Goal: Task Accomplishment & Management: Manage account settings

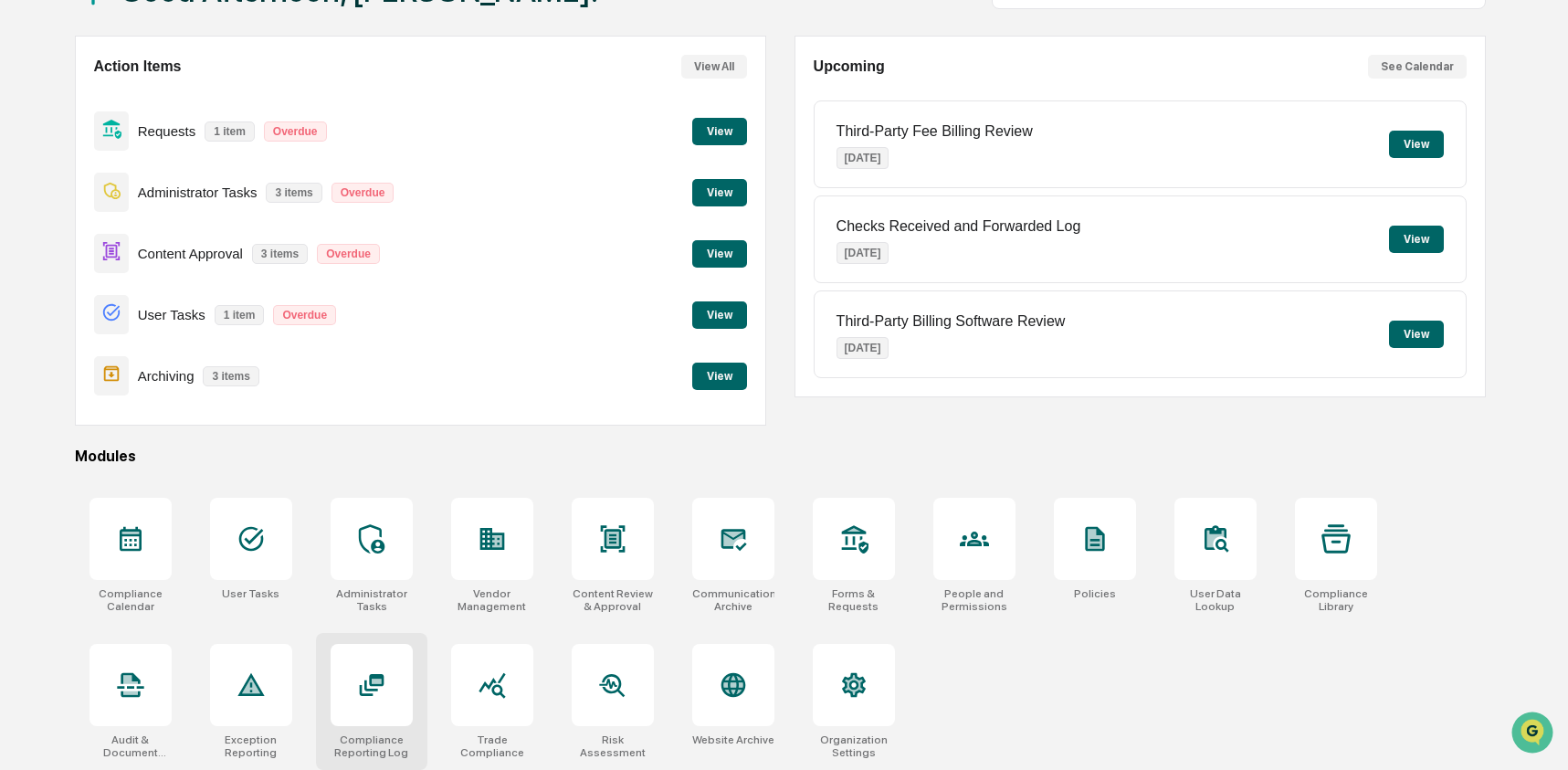
click at [375, 690] on icon at bounding box center [371, 684] width 29 height 29
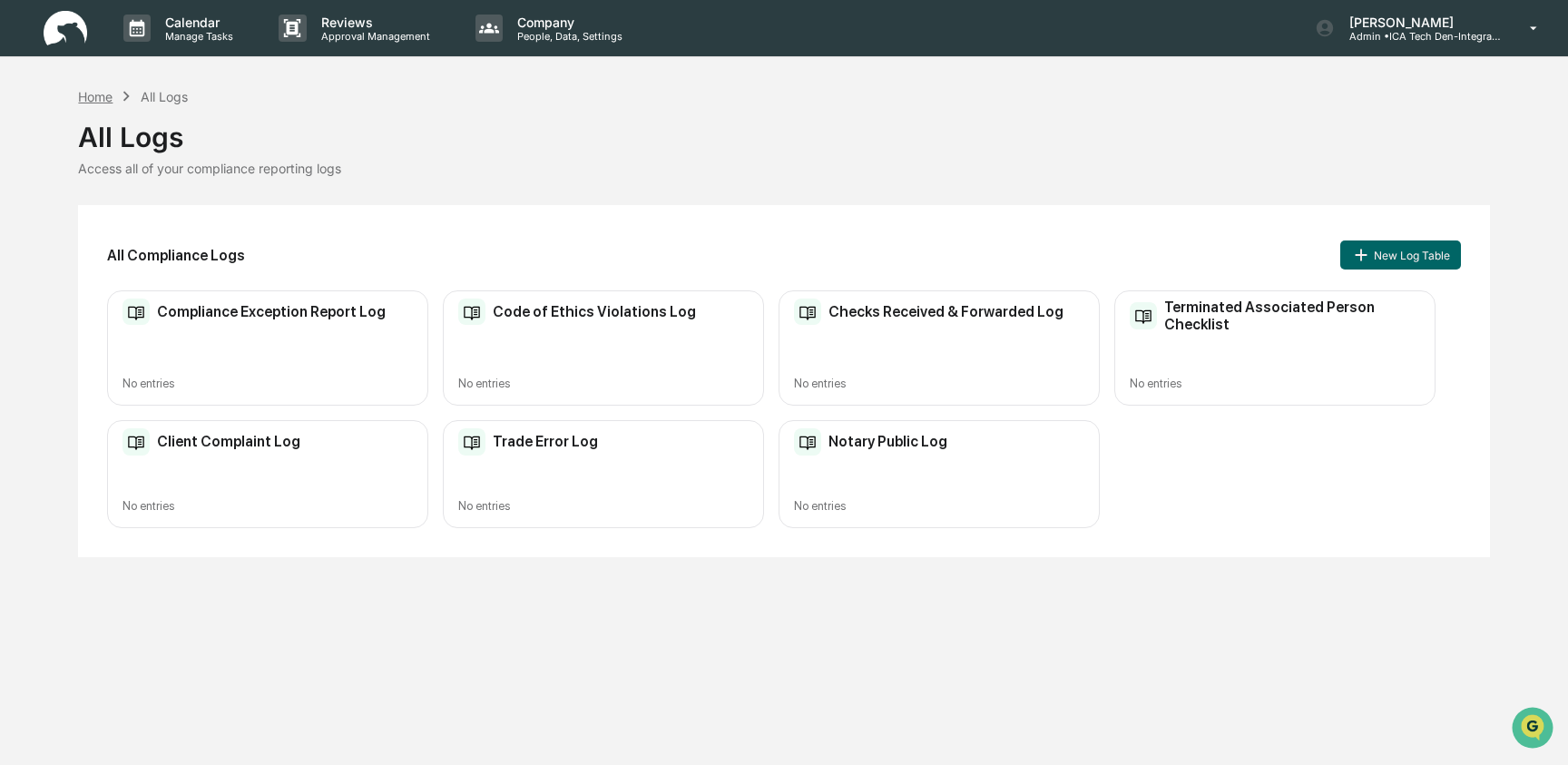
click at [89, 95] on div "Home" at bounding box center [96, 96] width 34 height 15
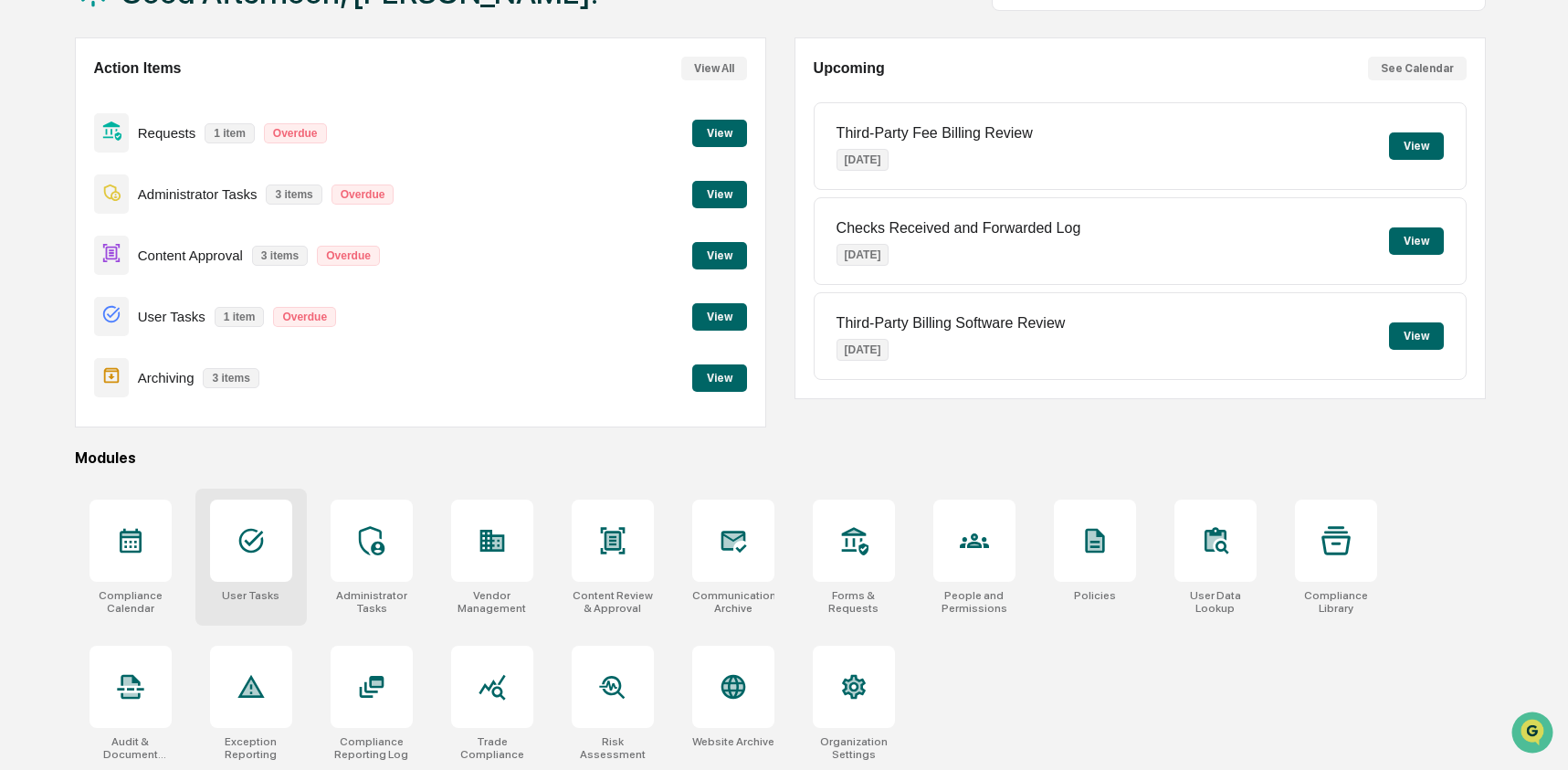
scroll to position [146, 0]
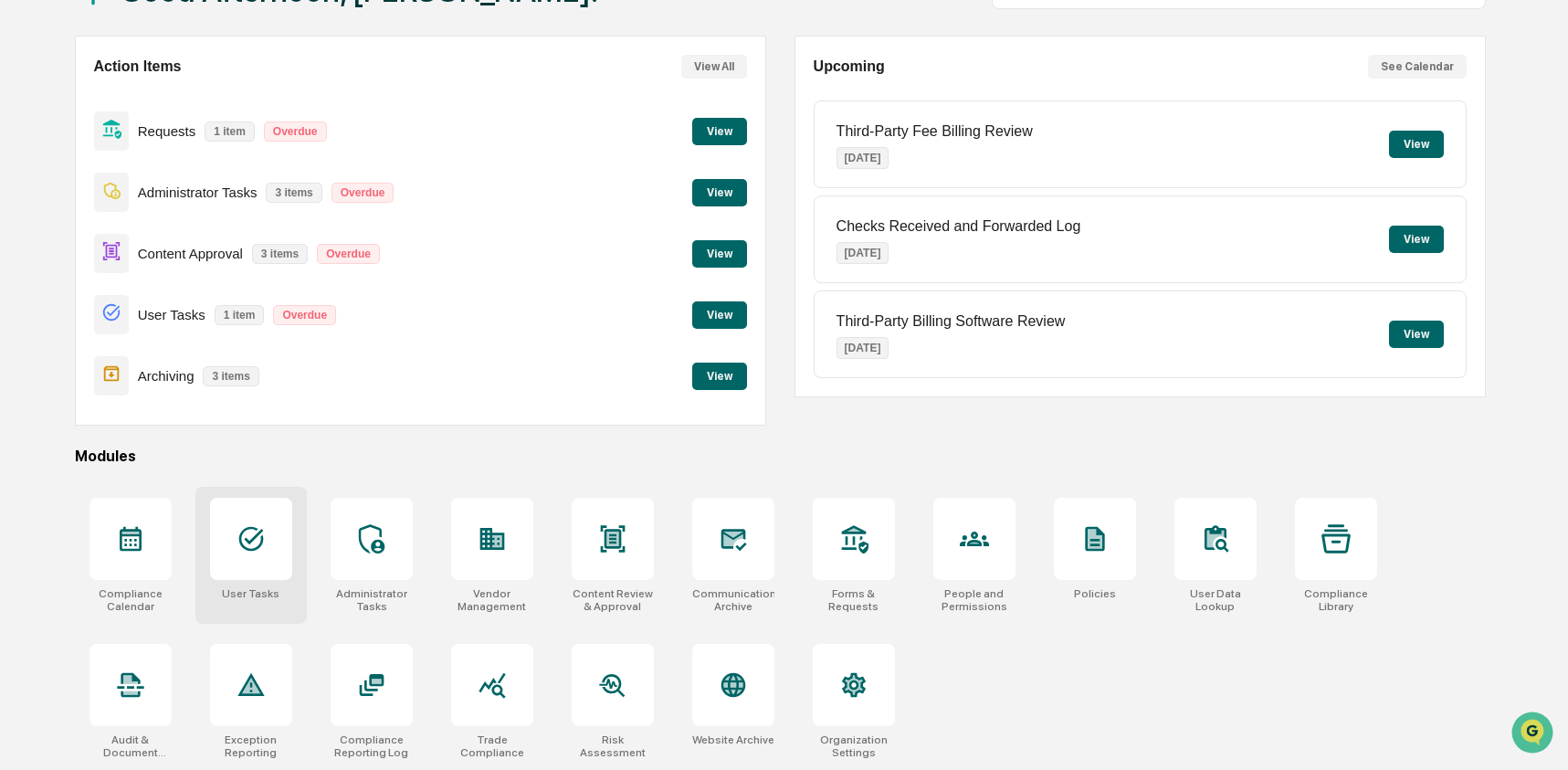
click at [250, 545] on icon at bounding box center [251, 539] width 25 height 25
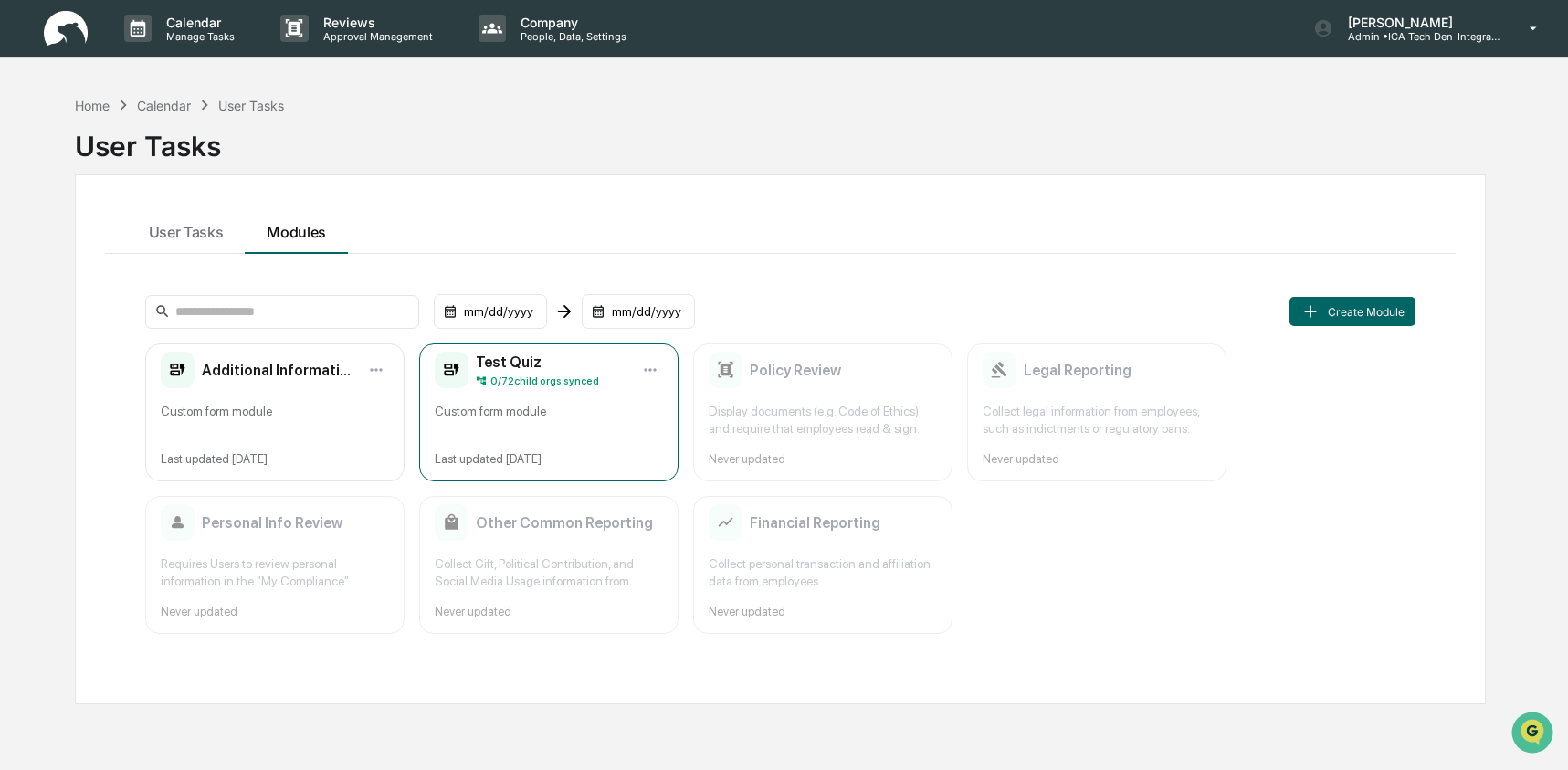
click at [516, 421] on div "Custom form module" at bounding box center [548, 420] width 228 height 35
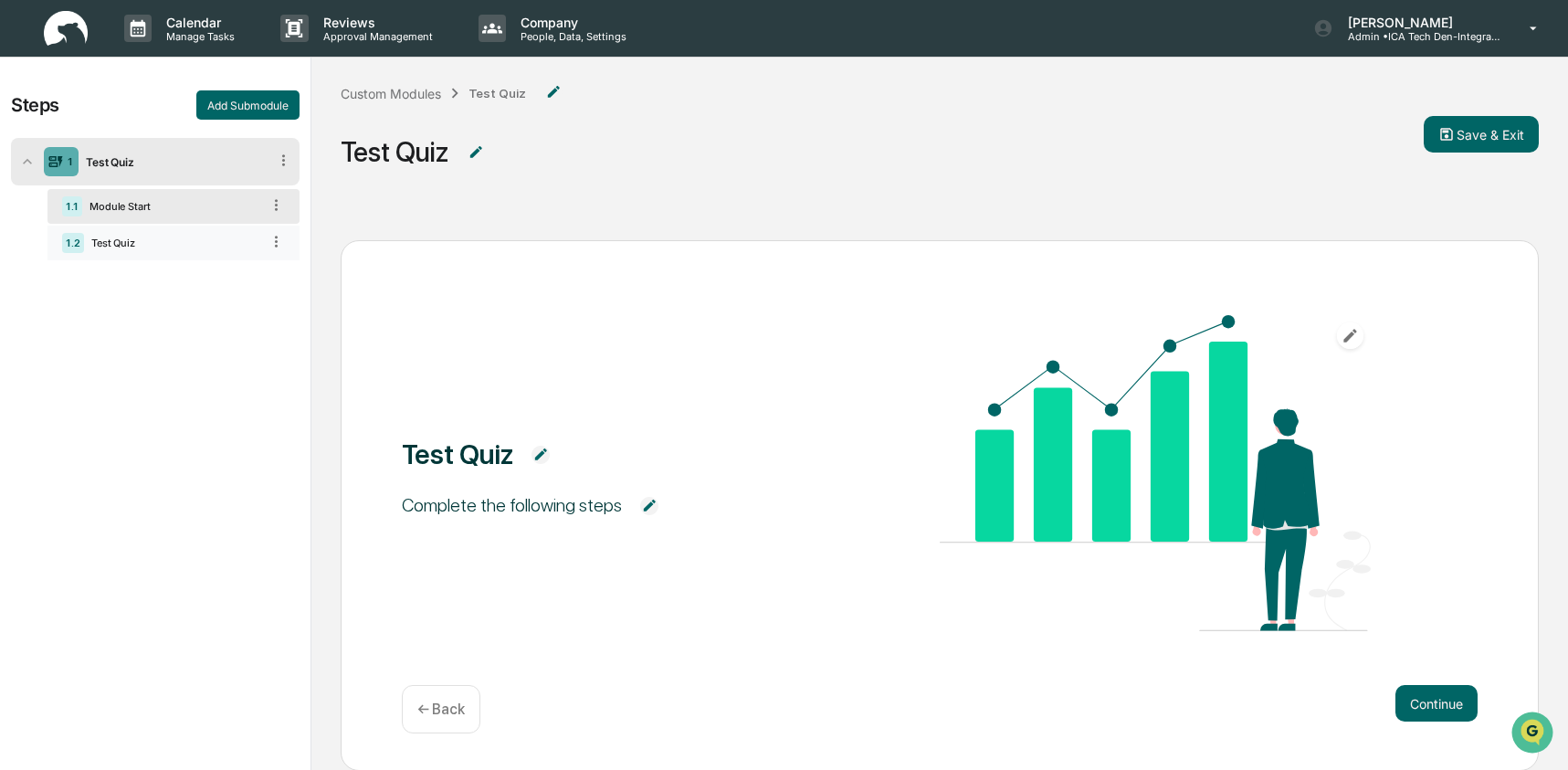
click at [126, 261] on div "1.2 Test Quiz" at bounding box center [173, 243] width 252 height 35
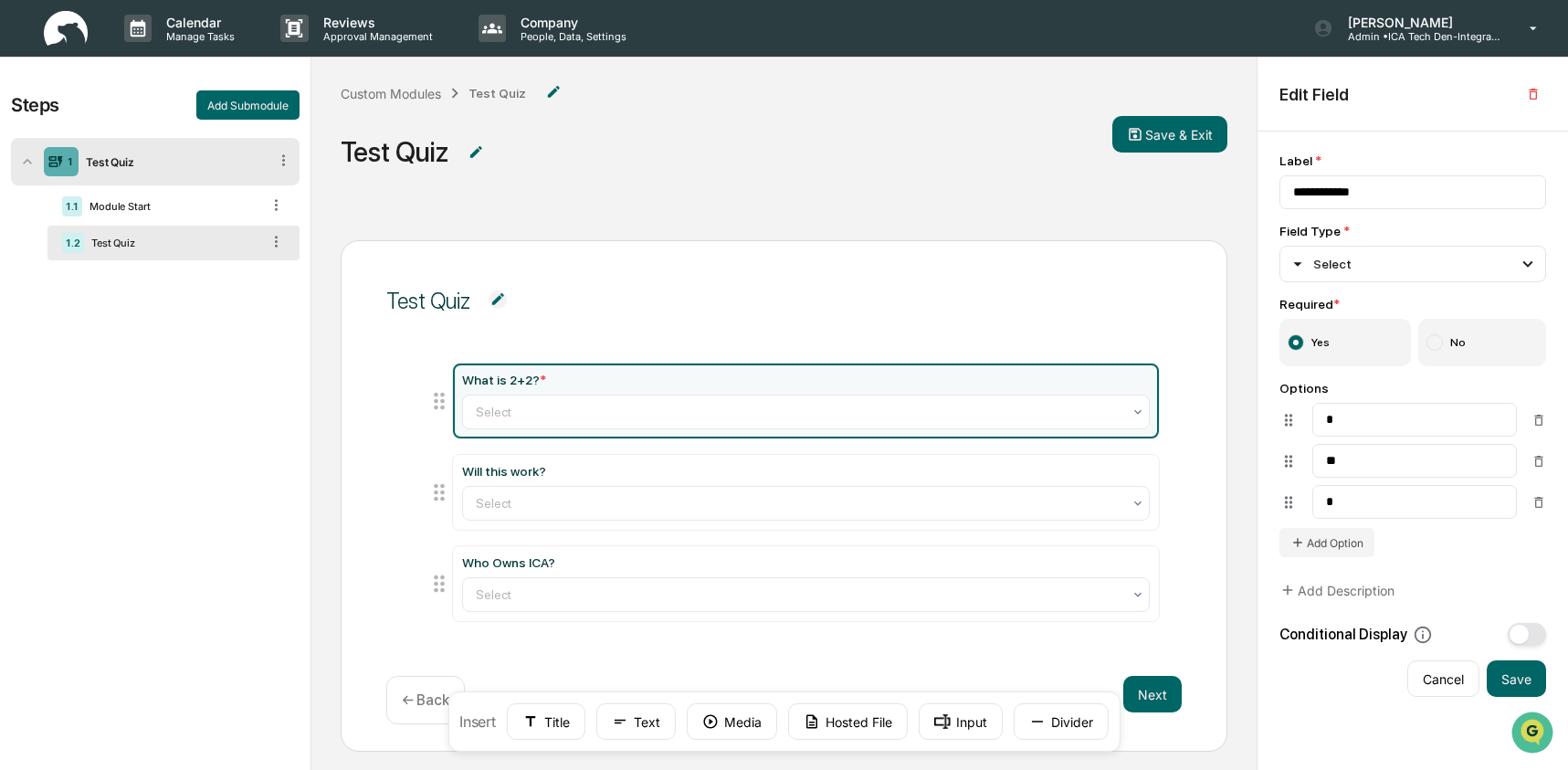
click at [52, 35] on img at bounding box center [66, 28] width 44 height 36
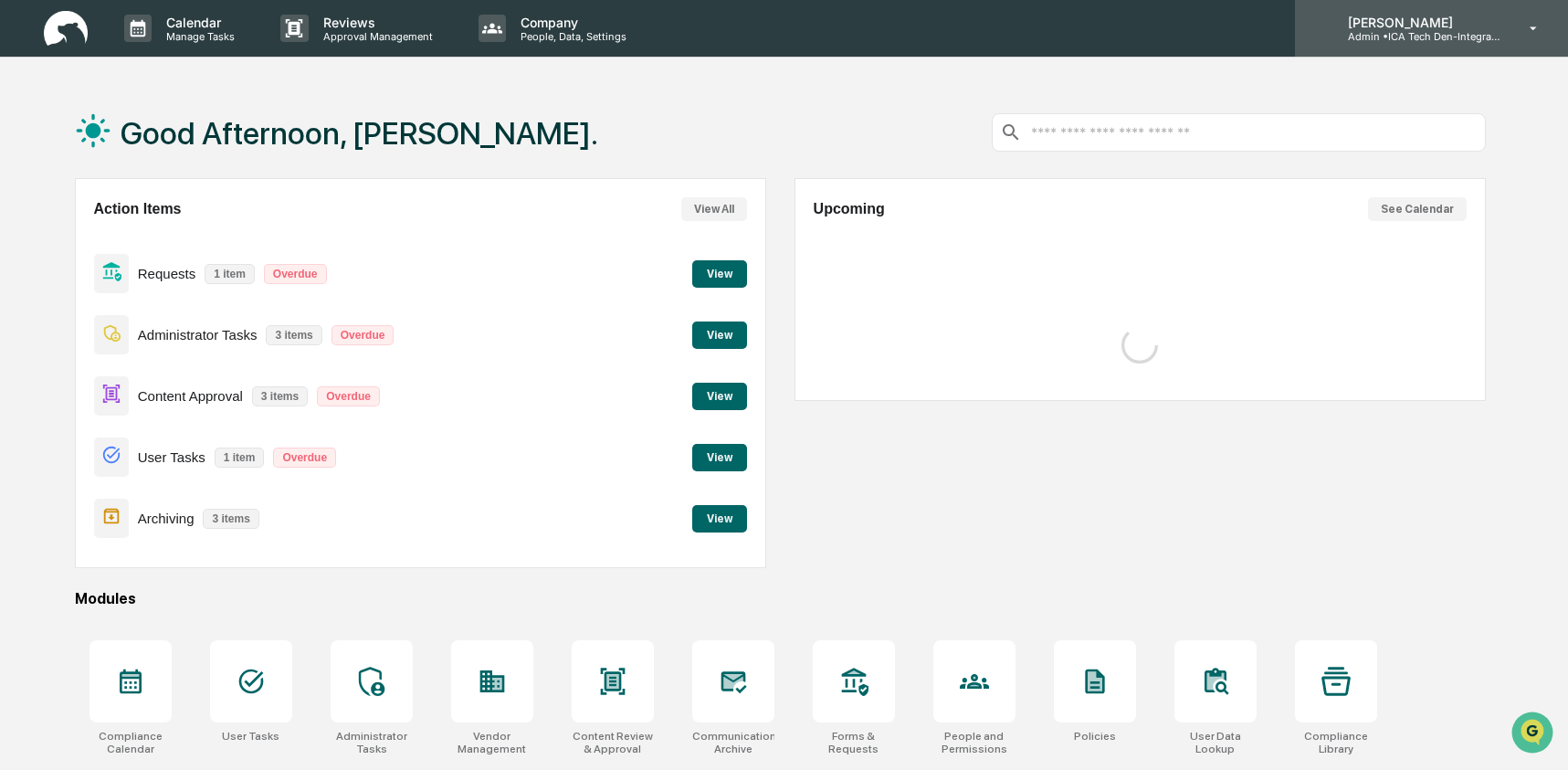
click at [1468, 33] on p "Admin • ICA Tech Den-Integrated Compliance Advisors" at bounding box center [1418, 36] width 170 height 12
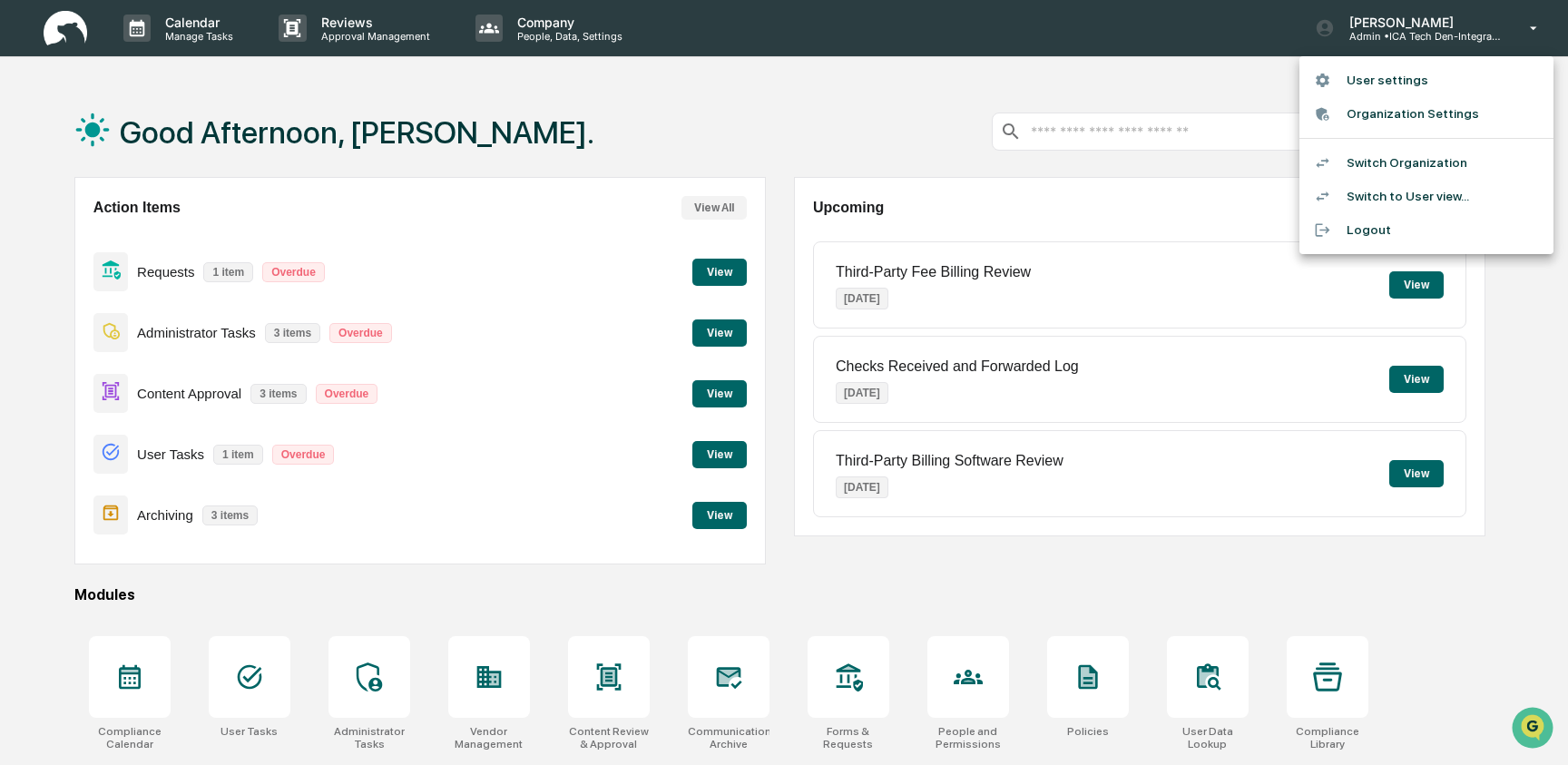
click at [1407, 157] on li "Switch Organization" at bounding box center [1427, 162] width 254 height 33
